Goal: Information Seeking & Learning: Learn about a topic

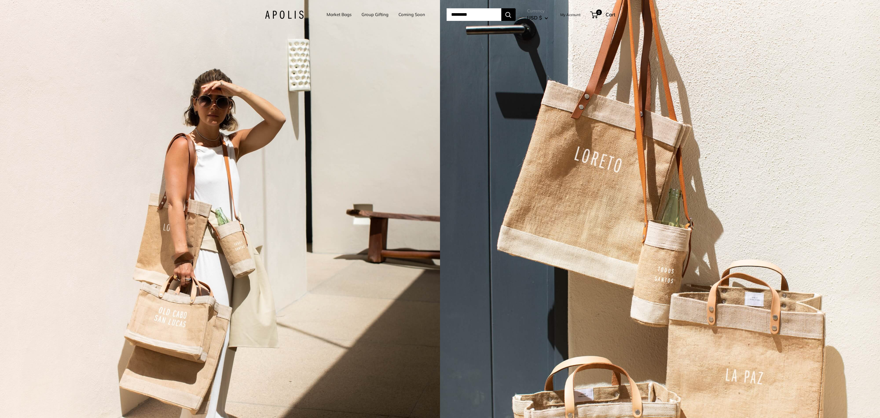
click at [328, 15] on link "Market Bags" at bounding box center [338, 15] width 25 height 8
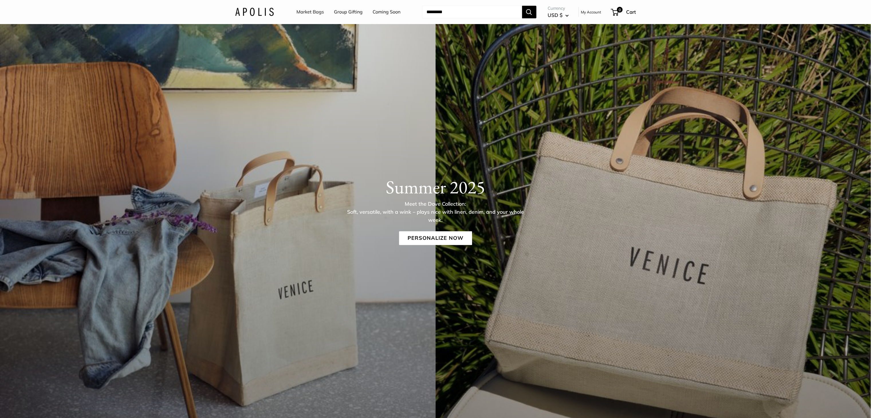
scroll to position [57, 0]
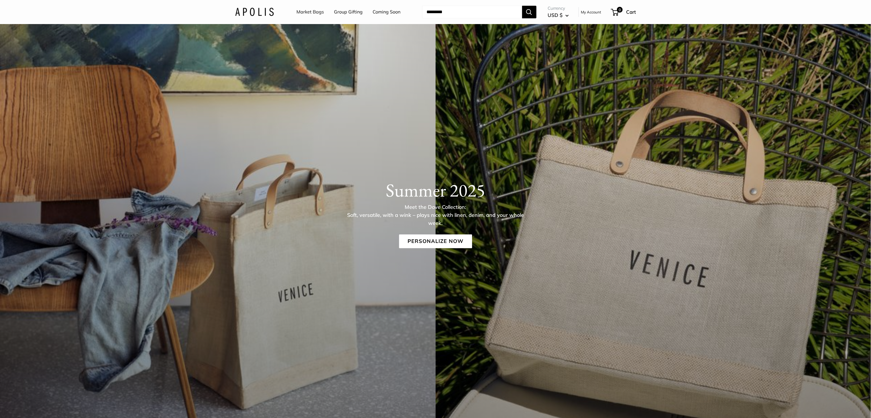
click at [465, 240] on link "Personalize Now" at bounding box center [435, 242] width 73 height 14
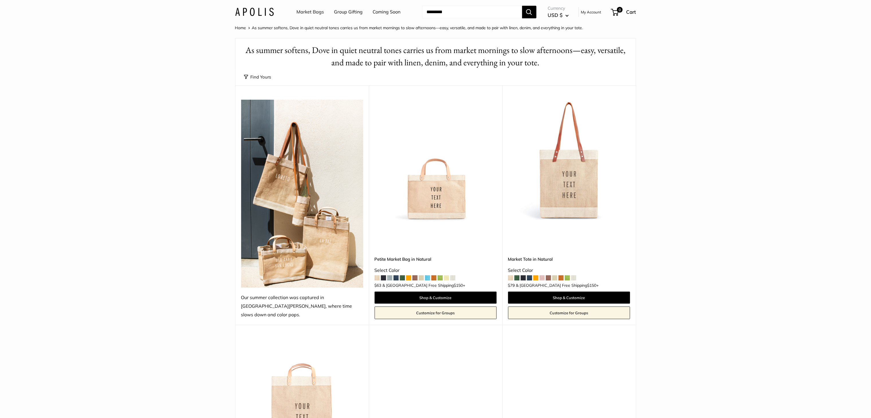
click at [423, 201] on img at bounding box center [436, 161] width 122 height 122
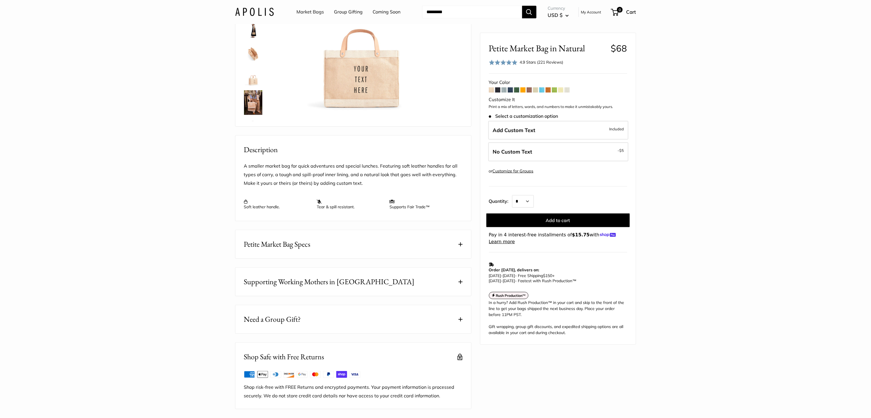
scroll to position [115, 0]
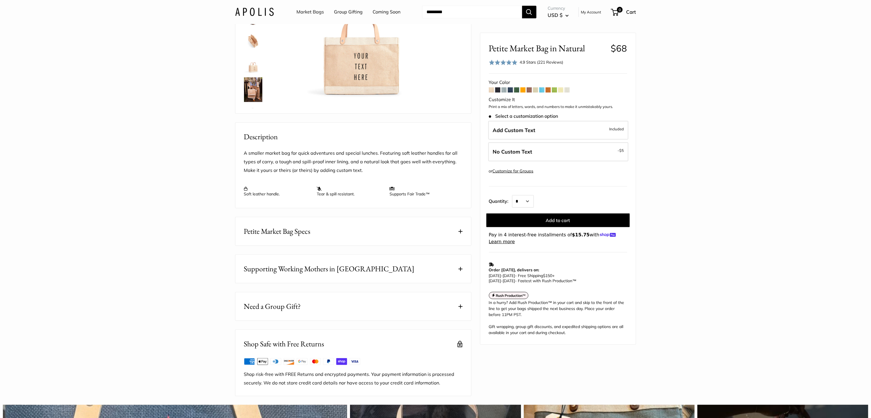
click at [420, 232] on button "Petite Market Bag Specs" at bounding box center [353, 231] width 236 height 28
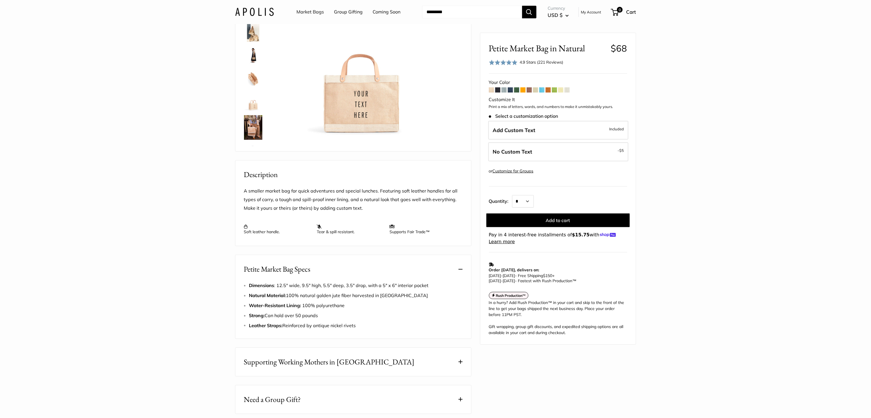
scroll to position [57, 0]
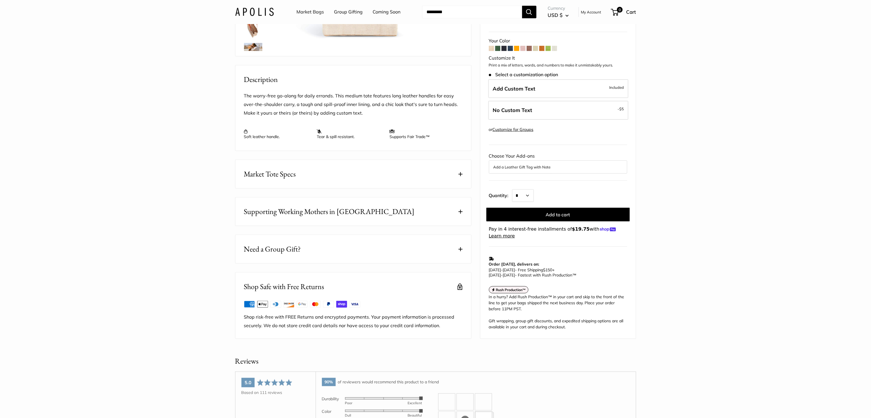
scroll to position [172, 0]
click at [359, 180] on button "Market Tote Specs" at bounding box center [353, 174] width 236 height 28
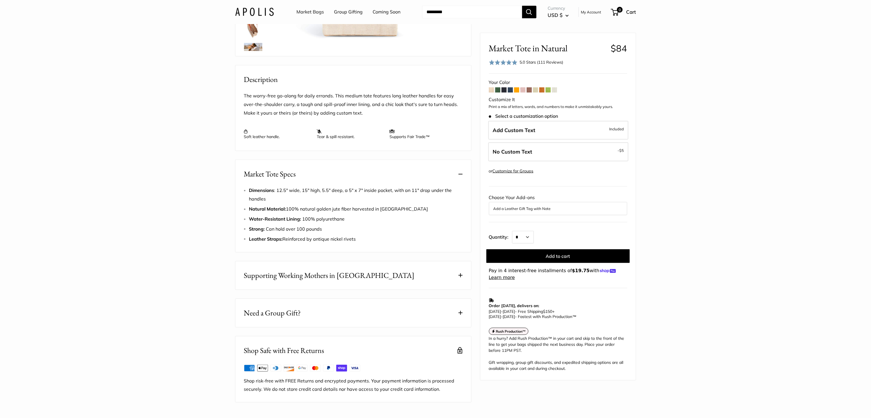
scroll to position [0, 0]
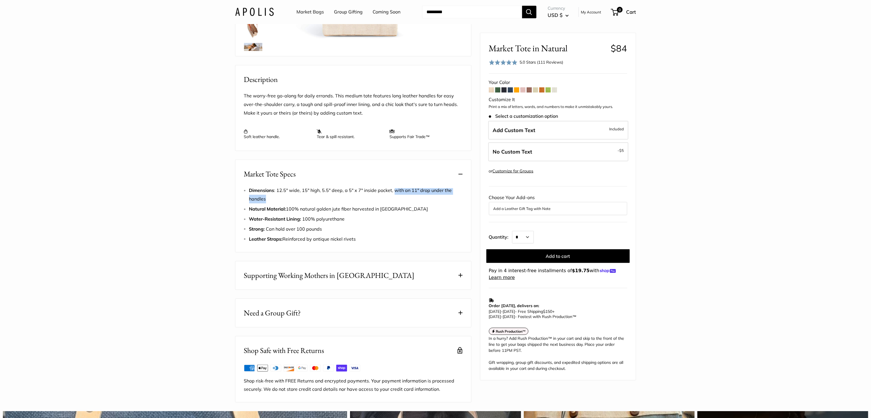
drag, startPoint x: 393, startPoint y: 190, endPoint x: 393, endPoint y: 196, distance: 6.3
click at [393, 196] on li "Dimensions : 12.5" wide, 15" high, 5.5" deep, a 5" x 7" inside pocket, with an …" at bounding box center [355, 194] width 213 height 17
copy span "with an 11" drop under the handles"
click at [701, 147] on section "Home As summer softens, Dove in quiet neutral tones carries us from market morn…" at bounding box center [435, 127] width 871 height 550
